Goal: Information Seeking & Learning: Learn about a topic

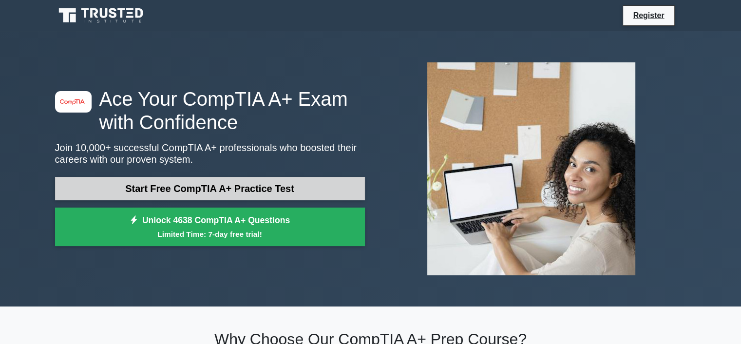
click at [273, 196] on link "Start Free CompTIA A+ Practice Test" at bounding box center [210, 188] width 310 height 23
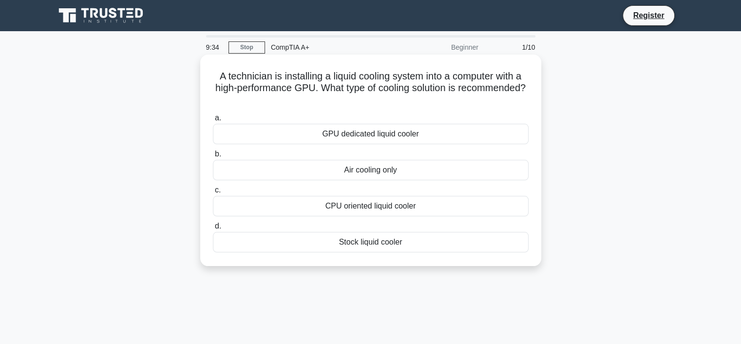
click at [368, 134] on div "GPU dedicated liquid cooler" at bounding box center [371, 134] width 316 height 20
click at [213, 121] on input "a. GPU dedicated liquid cooler" at bounding box center [213, 118] width 0 height 6
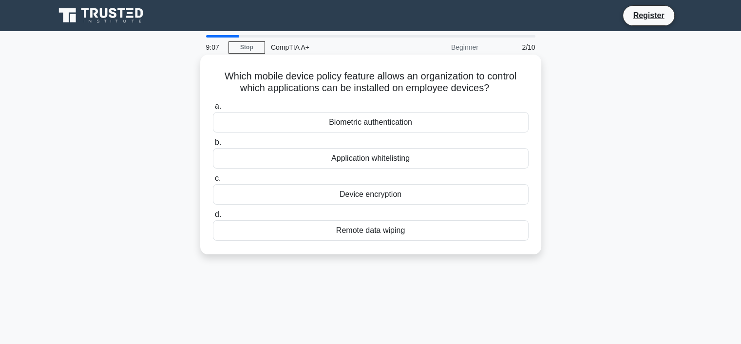
drag, startPoint x: 375, startPoint y: 195, endPoint x: 380, endPoint y: 181, distance: 15.1
click at [380, 181] on label "c. Device encryption" at bounding box center [371, 189] width 316 height 32
click at [213, 181] on input "c. Device encryption" at bounding box center [213, 178] width 0 height 6
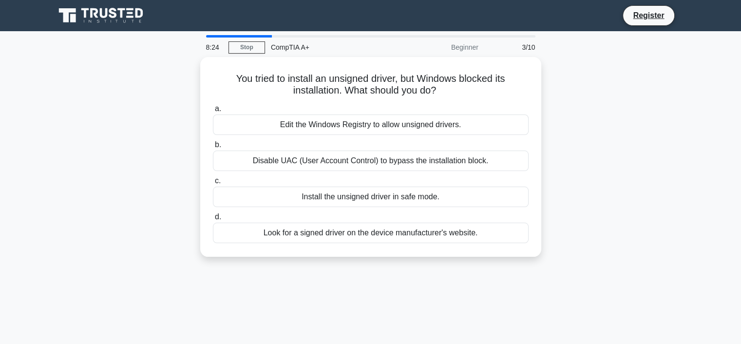
drag, startPoint x: 351, startPoint y: 234, endPoint x: 372, endPoint y: 284, distance: 54.6
click at [372, 288] on div "8:24 Stop CompTIA A+ Beginner 3/10 You tried to install an unsigned driver, but…" at bounding box center [370, 278] width 643 height 487
click at [374, 264] on div "You tried to install an unsigned driver, but Windows blocked its installation. …" at bounding box center [370, 163] width 643 height 212
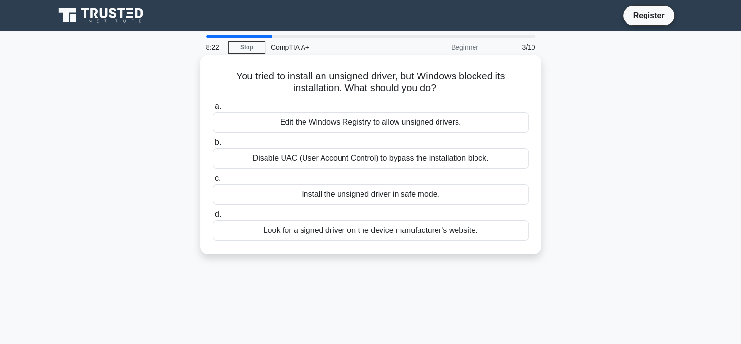
click at [358, 200] on div "Install the unsigned driver in safe mode." at bounding box center [371, 194] width 316 height 20
click at [213, 182] on input "c. Install the unsigned driver in safe mode." at bounding box center [213, 178] width 0 height 6
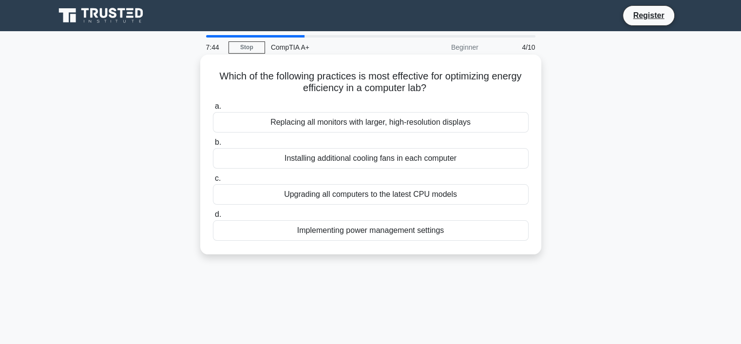
click at [374, 235] on div "Implementing power management settings" at bounding box center [371, 230] width 316 height 20
click at [213, 218] on input "d. Implementing power management settings" at bounding box center [213, 215] width 0 height 6
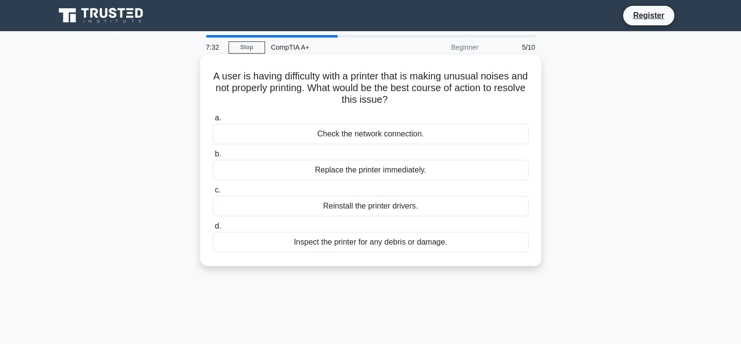
click at [447, 242] on div "Inspect the printer for any debris or damage." at bounding box center [371, 242] width 316 height 20
click at [213, 230] on input "d. Inspect the printer for any debris or damage." at bounding box center [213, 226] width 0 height 6
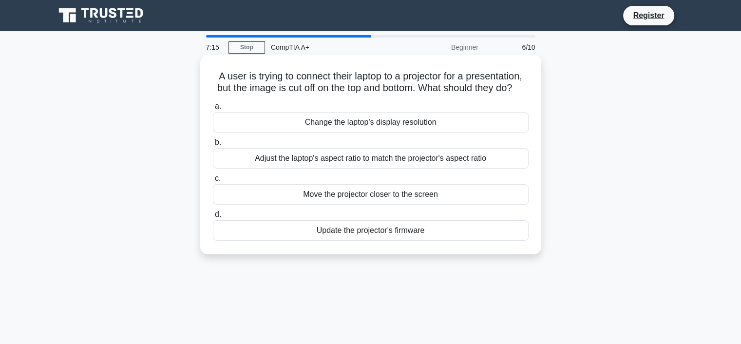
click at [350, 169] on div "Adjust the laptop's aspect ratio to match the projector's aspect ratio" at bounding box center [371, 158] width 316 height 20
click at [213, 146] on input "b. Adjust the laptop's aspect ratio to match the projector's aspect ratio" at bounding box center [213, 142] width 0 height 6
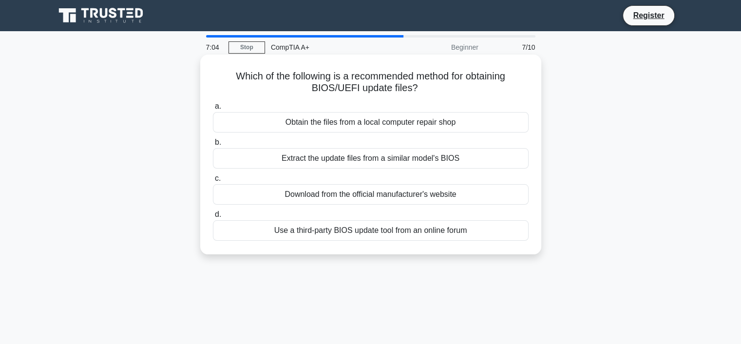
click at [338, 198] on div "Download from the official manufacturer's website" at bounding box center [371, 194] width 316 height 20
click at [213, 182] on input "c. Download from the official manufacturer's website" at bounding box center [213, 178] width 0 height 6
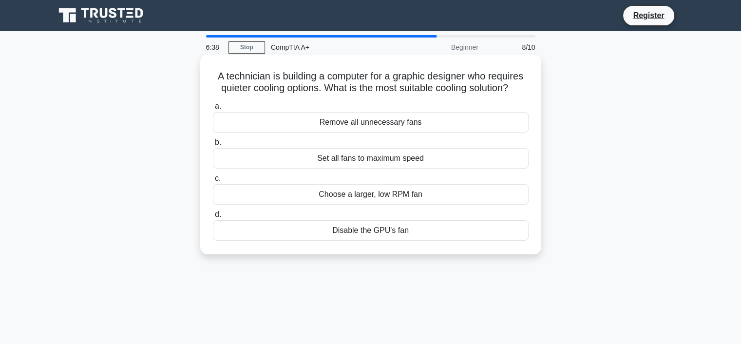
click at [380, 198] on div "Choose a larger, low RPM fan" at bounding box center [371, 194] width 316 height 20
click at [213, 182] on input "c. Choose a larger, low RPM fan" at bounding box center [213, 178] width 0 height 6
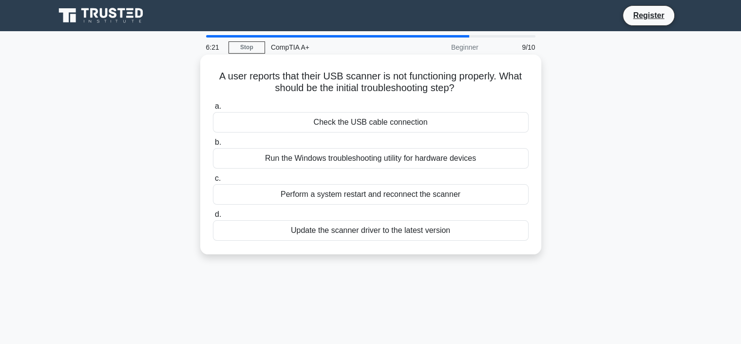
click at [417, 124] on div "Check the USB cable connection" at bounding box center [371, 122] width 316 height 20
click at [213, 110] on input "a. Check the USB cable connection" at bounding box center [213, 106] width 0 height 6
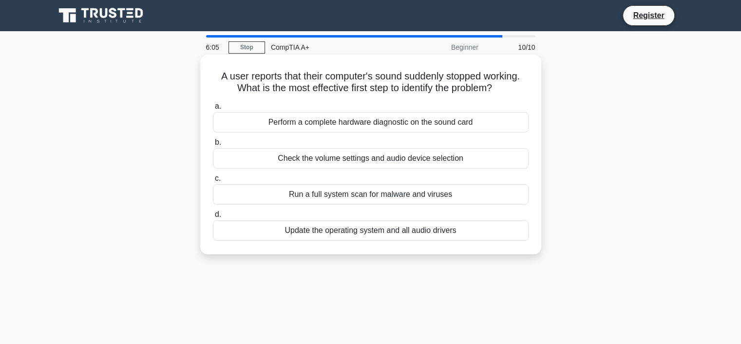
click at [377, 159] on div "Check the volume settings and audio device selection" at bounding box center [371, 158] width 316 height 20
click at [213, 146] on input "b. Check the volume settings and audio device selection" at bounding box center [213, 142] width 0 height 6
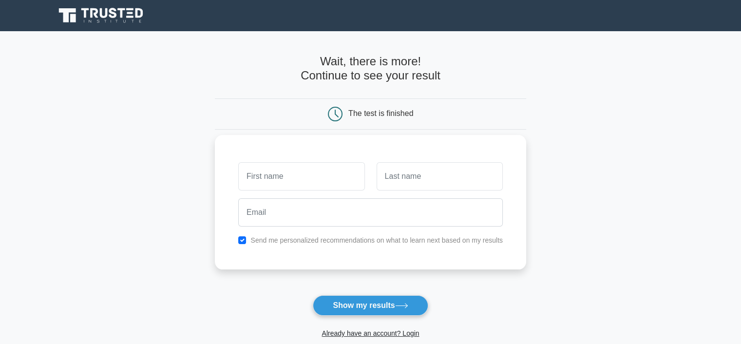
click at [343, 177] on input "text" at bounding box center [301, 176] width 126 height 28
type input "Vi"
click at [452, 178] on input "text" at bounding box center [440, 176] width 126 height 28
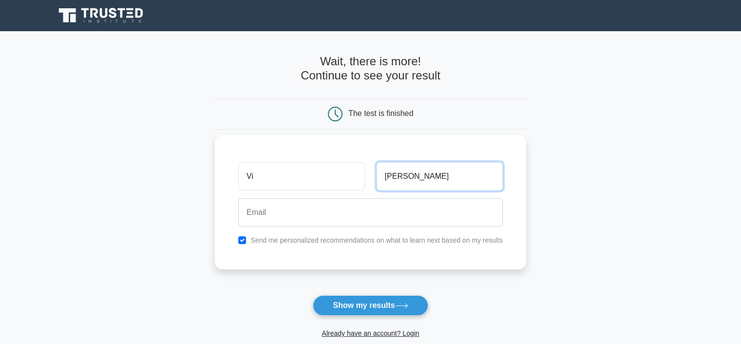
type input "Reyes"
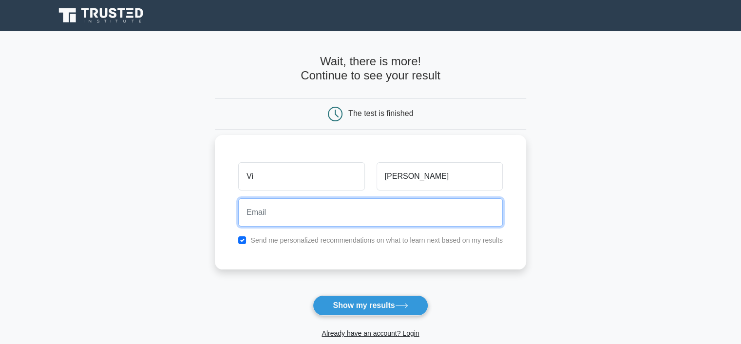
click at [395, 216] on input "email" at bounding box center [370, 212] width 265 height 28
type input "vioncee.mvr@gmail.com"
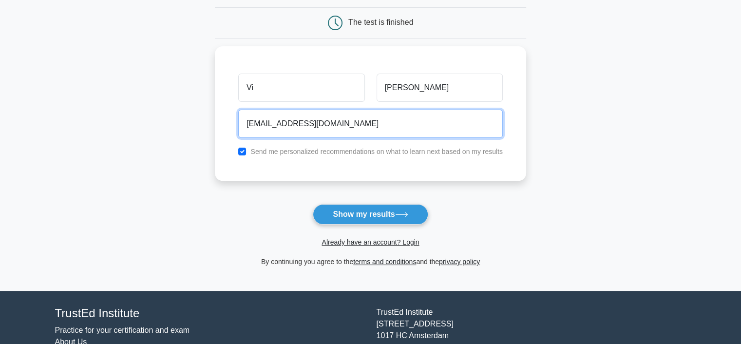
scroll to position [97, 0]
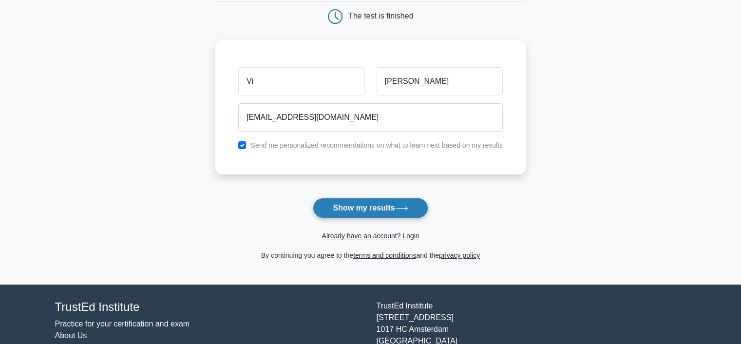
click at [342, 211] on button "Show my results" at bounding box center [370, 208] width 115 height 20
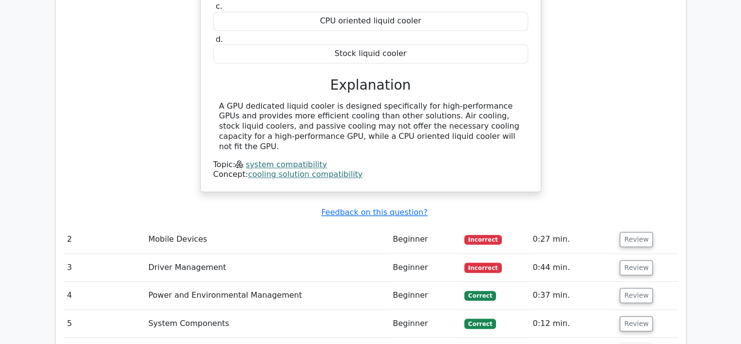
scroll to position [1024, 0]
click at [343, 225] on td "Mobile Devices" at bounding box center [266, 239] width 245 height 28
click at [370, 225] on td "Mobile Devices" at bounding box center [266, 239] width 245 height 28
click at [638, 232] on button "Review" at bounding box center [636, 239] width 33 height 15
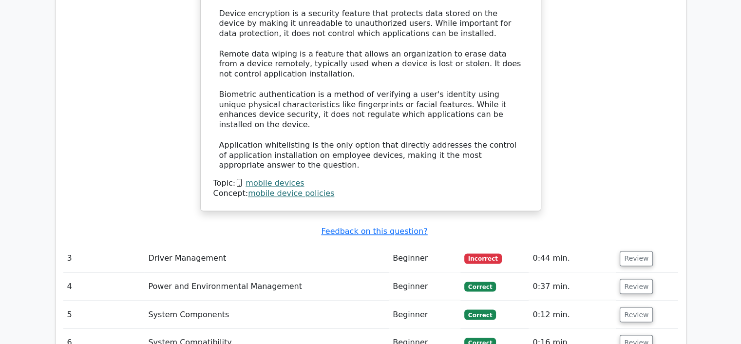
scroll to position [1609, 0]
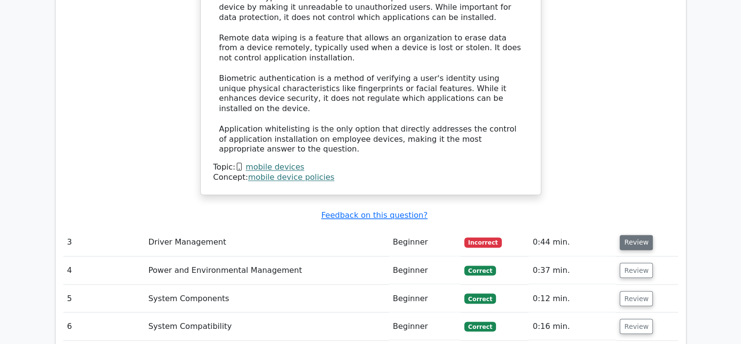
click at [631, 235] on button "Review" at bounding box center [636, 242] width 33 height 15
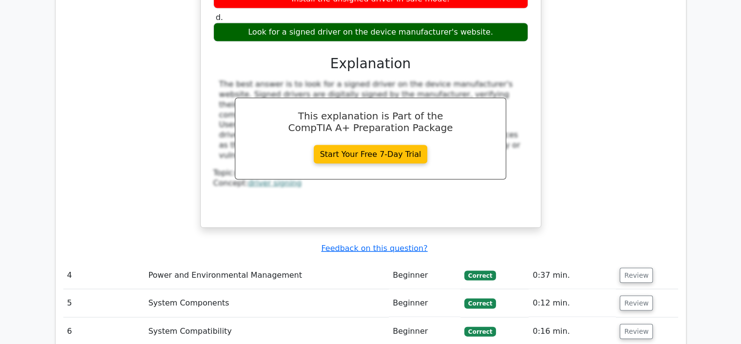
scroll to position [1999, 0]
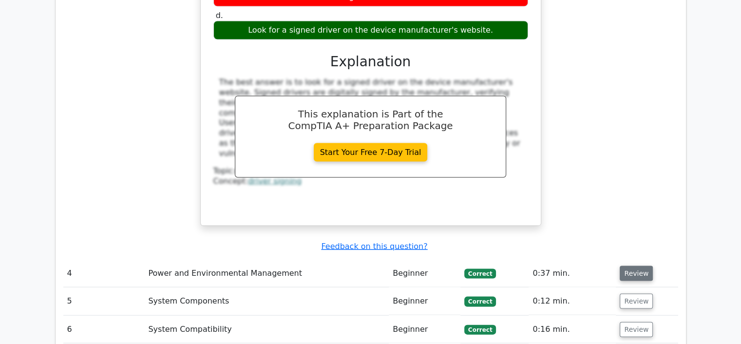
click at [634, 266] on button "Review" at bounding box center [636, 273] width 33 height 15
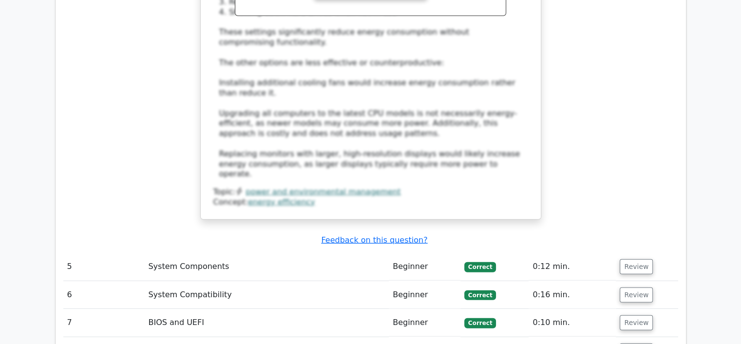
scroll to position [2584, 0]
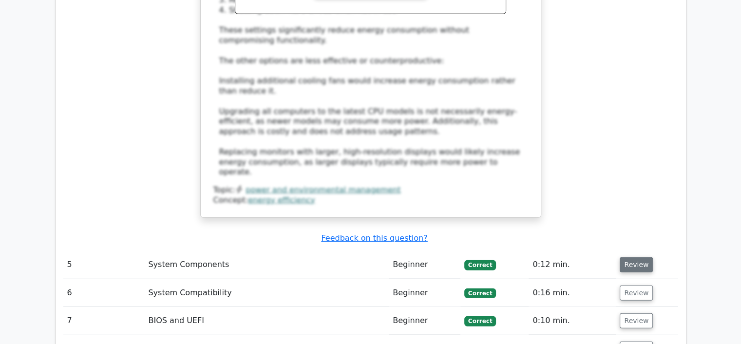
click at [634, 257] on button "Review" at bounding box center [636, 264] width 33 height 15
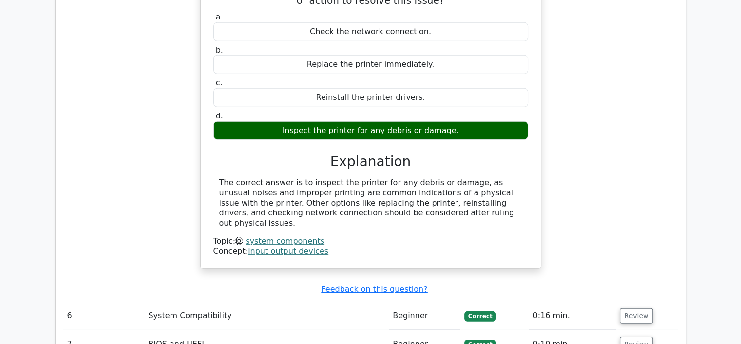
scroll to position [2974, 0]
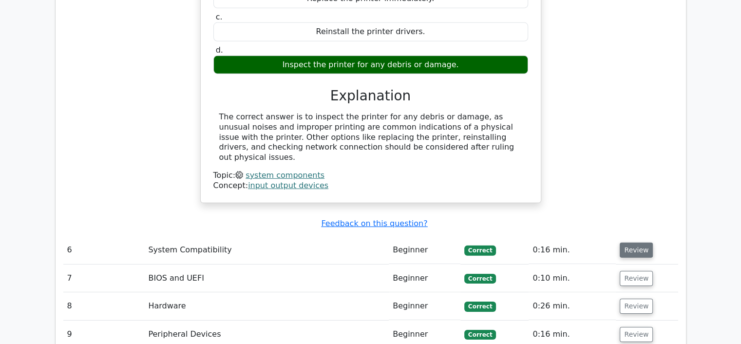
click at [633, 243] on button "Review" at bounding box center [636, 250] width 33 height 15
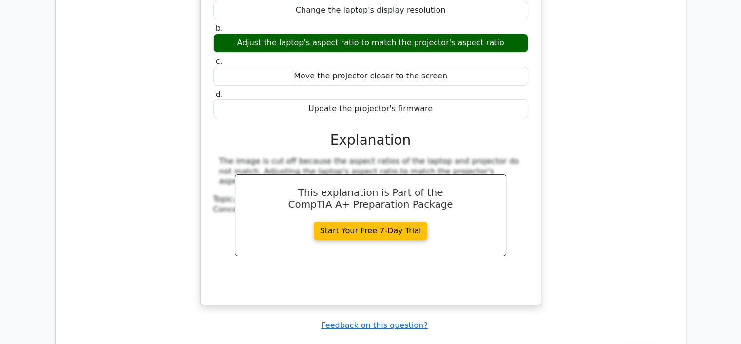
scroll to position [3315, 0]
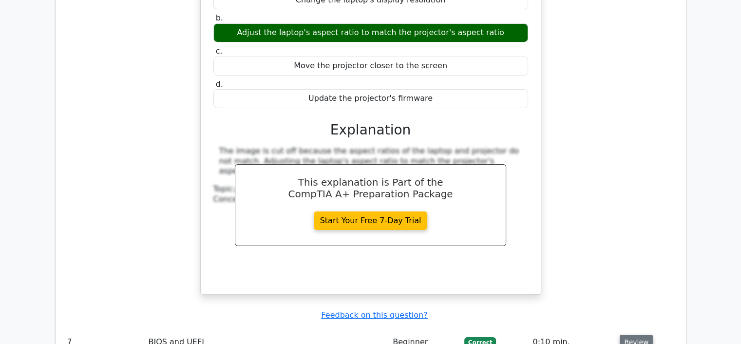
click at [640, 335] on button "Review" at bounding box center [636, 342] width 33 height 15
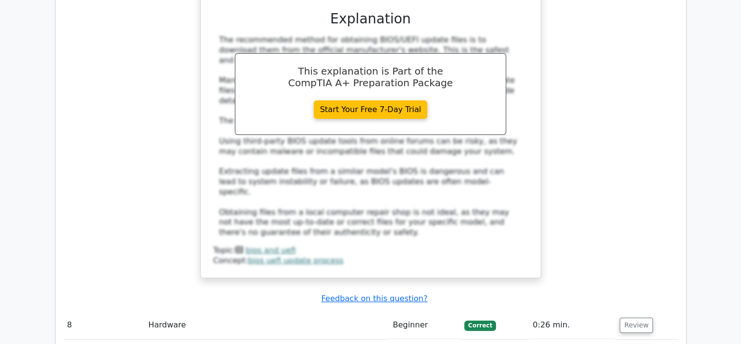
scroll to position [3851, 0]
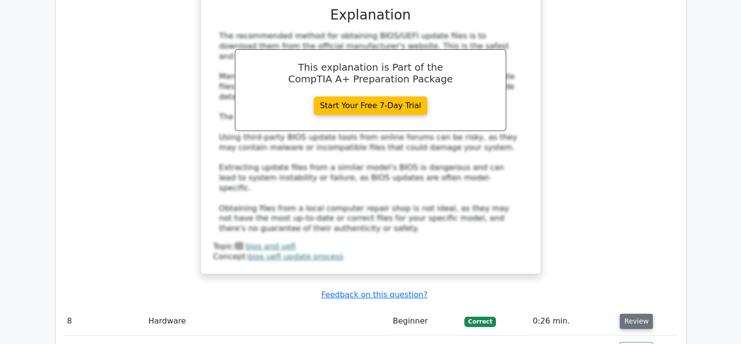
click at [626, 314] on button "Review" at bounding box center [636, 321] width 33 height 15
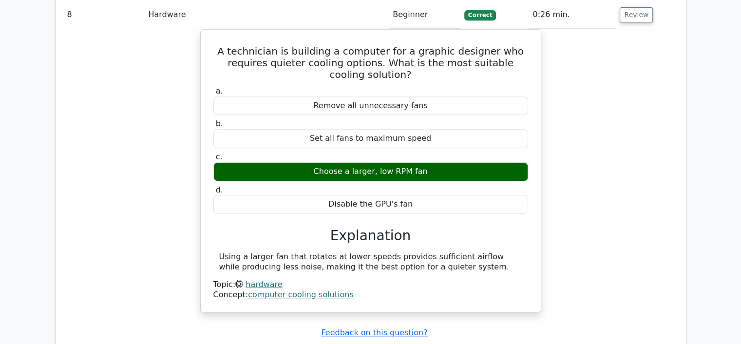
scroll to position [4241, 0]
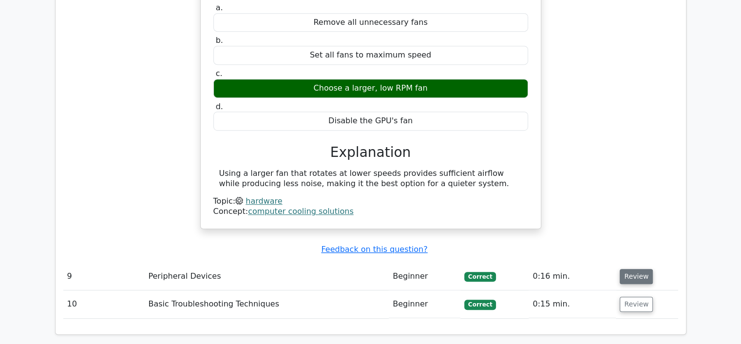
click at [630, 269] on button "Review" at bounding box center [636, 276] width 33 height 15
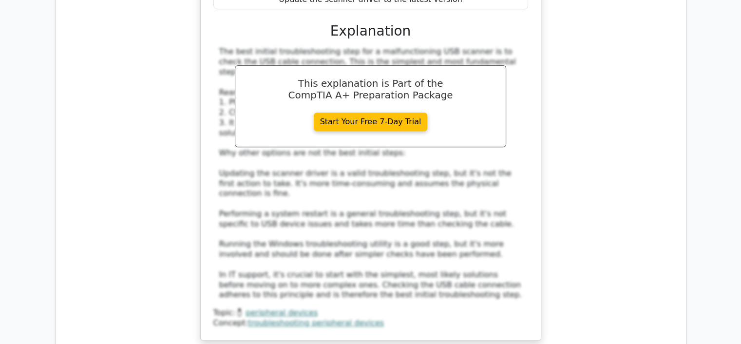
scroll to position [4826, 0]
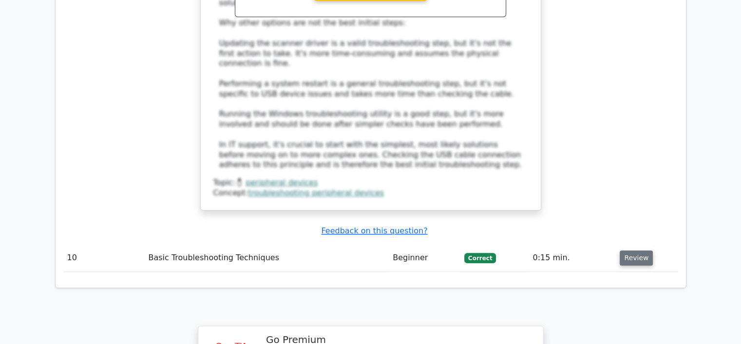
click at [640, 251] on button "Review" at bounding box center [636, 258] width 33 height 15
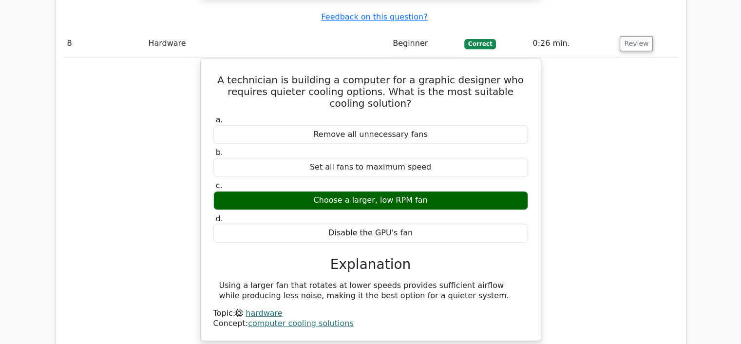
scroll to position [4046, 0]
